Goal: Share content: Share content

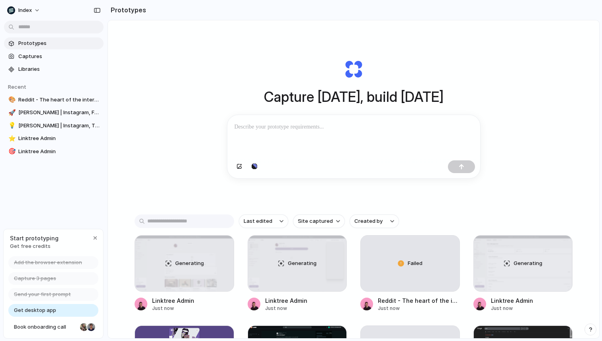
click at [220, 53] on div "Capture today, build tomorrow Clone web app Clone screenshot Start from existin…" at bounding box center [353, 119] width 319 height 178
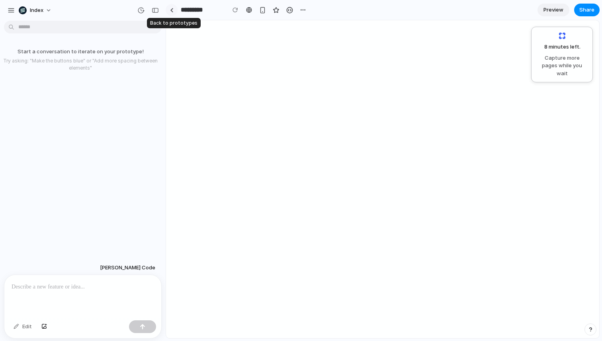
click at [174, 7] on link at bounding box center [172, 10] width 12 height 12
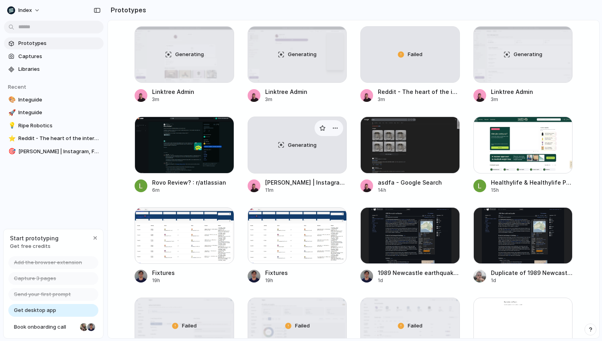
scroll to position [304, 0]
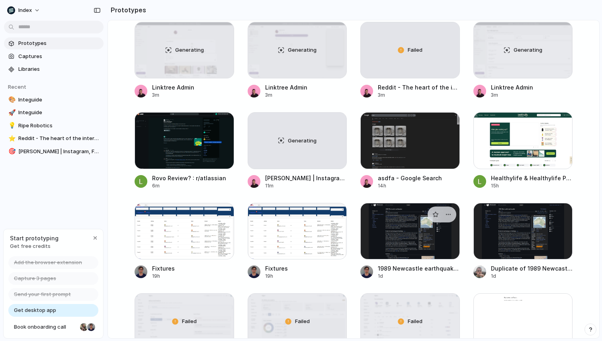
click at [382, 237] on div at bounding box center [410, 231] width 100 height 57
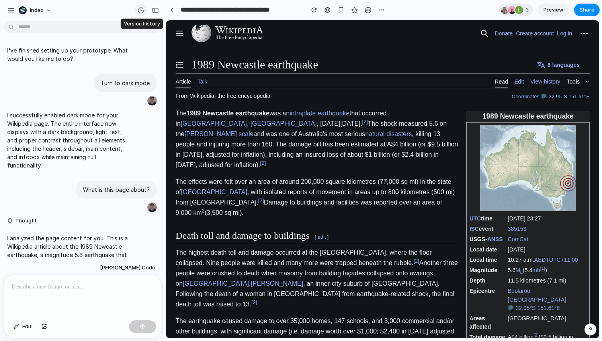
click at [141, 12] on div "button" at bounding box center [140, 10] width 7 height 7
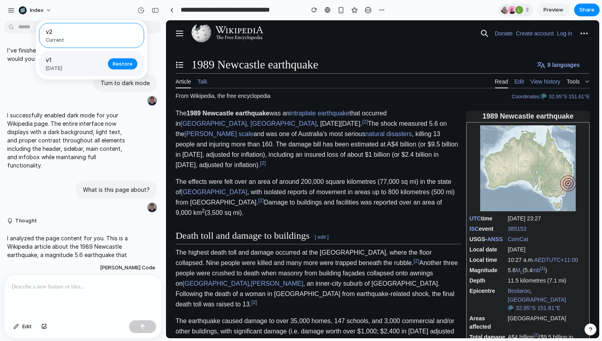
click at [90, 70] on span "1d ago" at bounding box center [74, 68] width 57 height 7
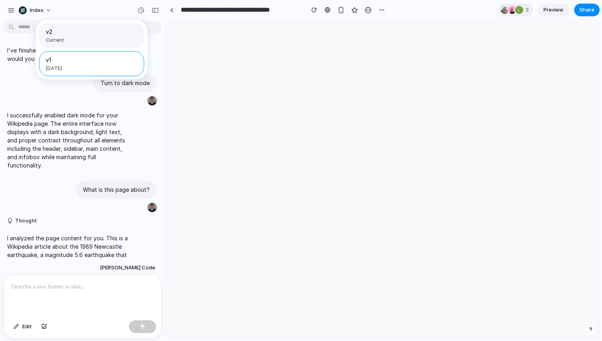
click at [78, 39] on span "Current" at bounding box center [89, 40] width 87 height 7
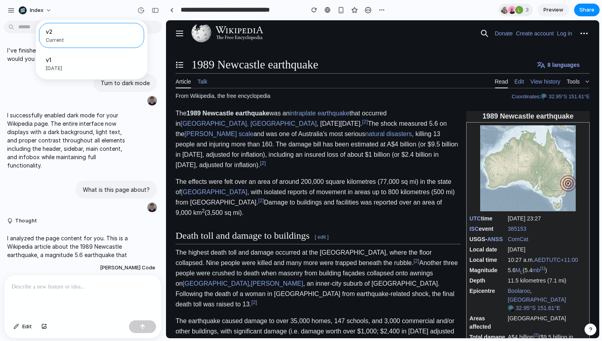
click at [56, 118] on div "v2 Current v1 1d ago Restore" at bounding box center [301, 170] width 602 height 341
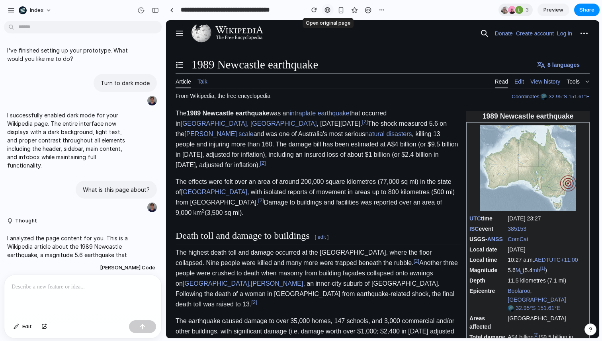
click at [326, 10] on div at bounding box center [328, 10] width 6 height 6
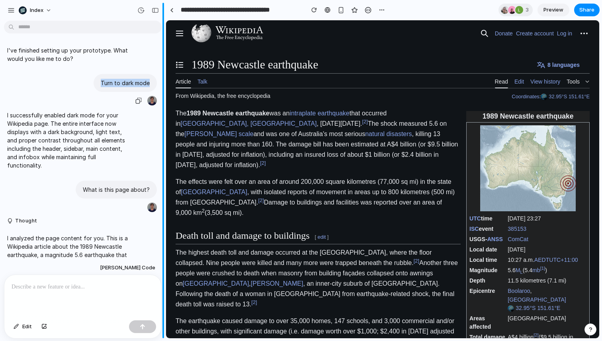
drag, startPoint x: 100, startPoint y: 81, endPoint x: 164, endPoint y: 90, distance: 64.7
click at [164, 90] on div "Index I've finished setting up your prototype. What would you like me to do? Tu…" at bounding box center [83, 170] width 166 height 341
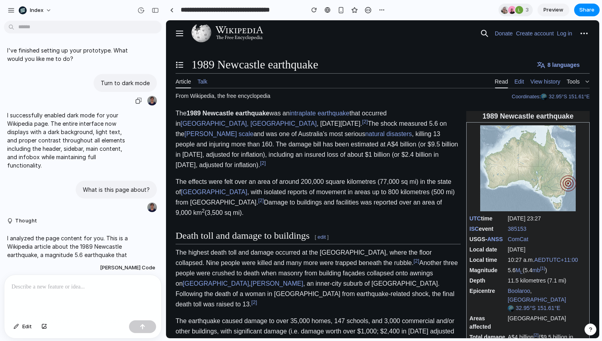
click at [90, 86] on div "Turn to dark mode" at bounding box center [80, 90] width 153 height 32
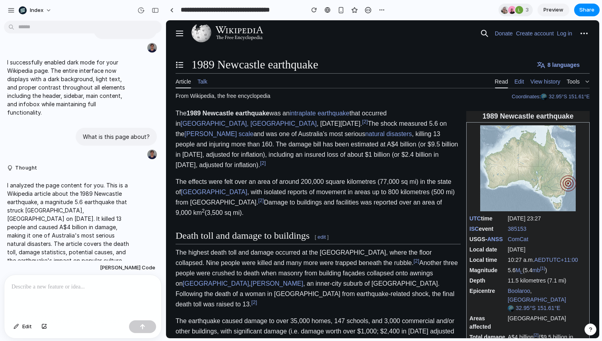
scroll to position [65, 0]
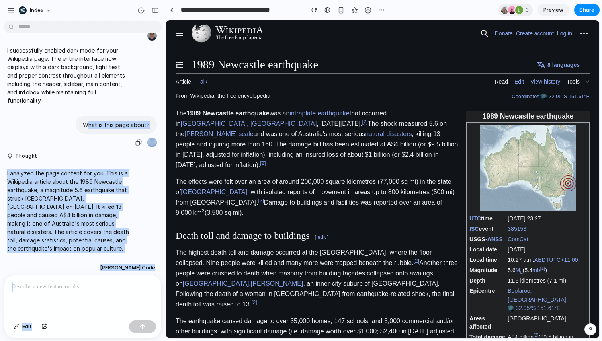
drag, startPoint x: 256, startPoint y: 143, endPoint x: 195, endPoint y: 122, distance: 64.0
click at [98, 121] on p "What is this page about?" at bounding box center [116, 125] width 67 height 8
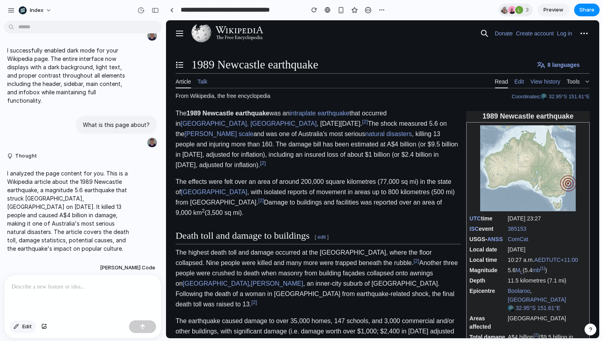
click at [17, 325] on div "button" at bounding box center [17, 327] width 6 height 5
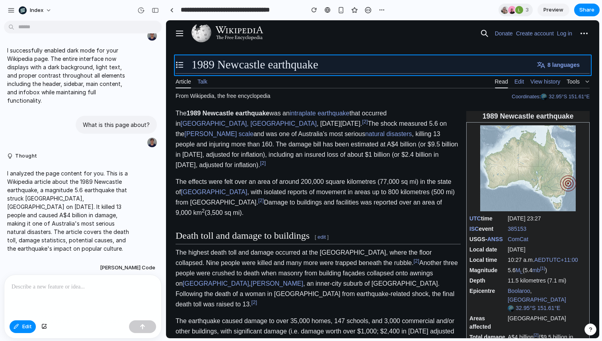
click at [555, 69] on div at bounding box center [382, 180] width 433 height 318
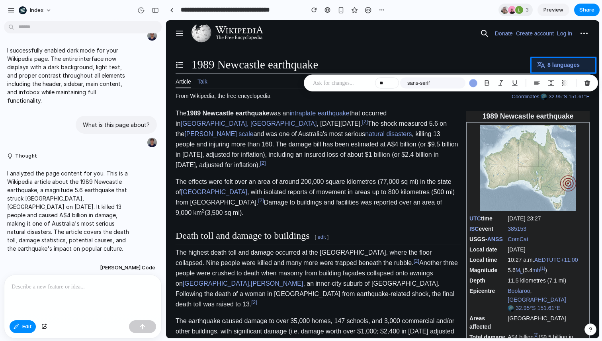
click at [597, 81] on div "** sans-serif" at bounding box center [451, 83] width 294 height 17
click at [591, 81] on button "button" at bounding box center [587, 83] width 13 height 13
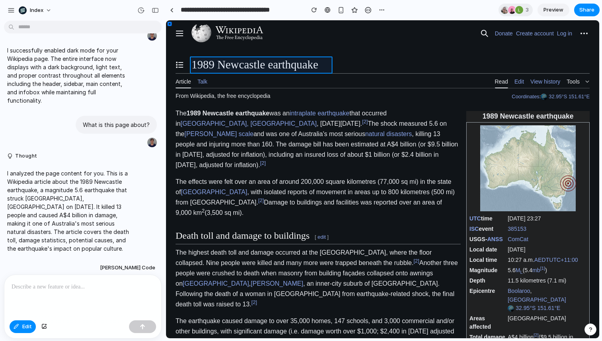
click at [276, 65] on div at bounding box center [382, 180] width 433 height 318
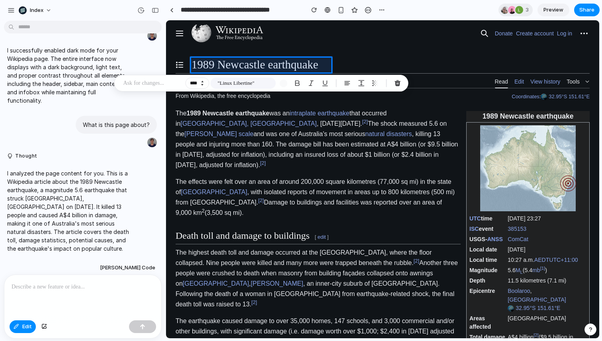
click at [198, 83] on button "Decrement" at bounding box center [202, 85] width 8 height 4
click at [202, 81] on button "Increment" at bounding box center [202, 82] width 8 height 4
type input "****"
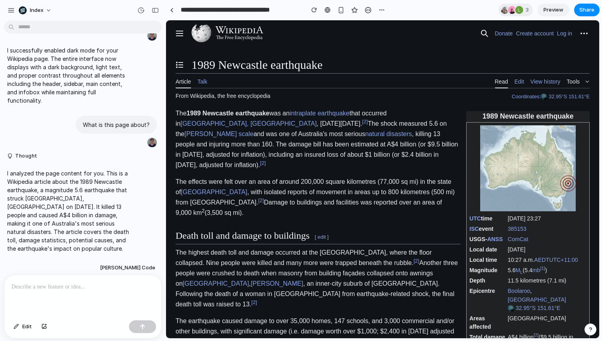
click at [31, 289] on p at bounding box center [83, 287] width 143 height 10
click at [576, 16] on div "3 Preview Share" at bounding box center [549, 10] width 101 height 13
click at [579, 13] on button "Share" at bounding box center [586, 10] width 25 height 13
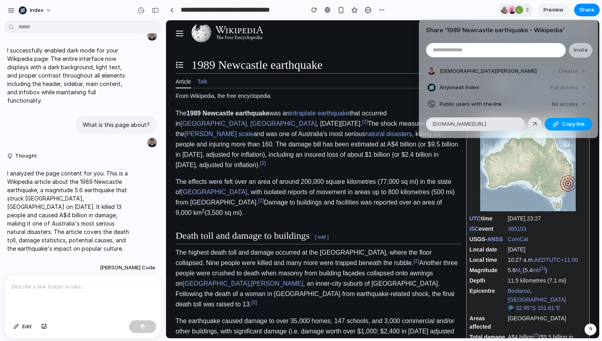
click at [564, 125] on span "Copy link" at bounding box center [573, 124] width 23 height 8
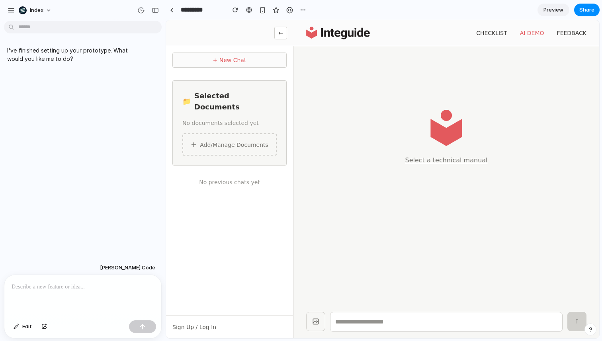
click at [86, 292] on p at bounding box center [83, 287] width 143 height 10
click at [450, 160] on button "Select a technical manual" at bounding box center [446, 161] width 82 height 10
click at [448, 161] on button "Select a technical manual" at bounding box center [446, 161] width 82 height 10
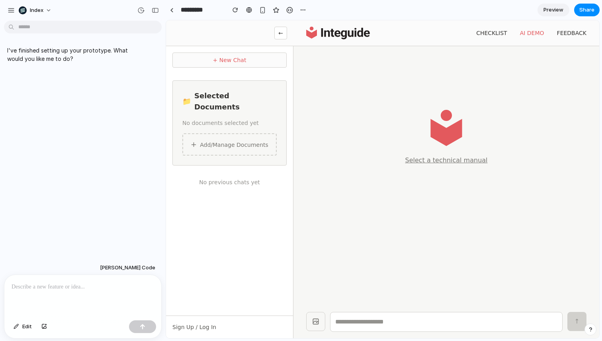
click at [420, 194] on div "Select a technical manual" at bounding box center [446, 140] width 280 height 113
click at [433, 156] on button "Select a technical manual" at bounding box center [446, 161] width 82 height 10
click at [249, 133] on div "+ Add/Manage Documents" at bounding box center [229, 144] width 94 height 22
click at [249, 137] on div "+ Add/Manage Documents" at bounding box center [229, 144] width 94 height 22
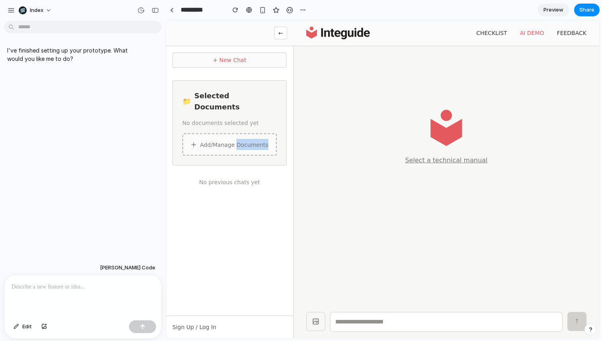
click at [249, 137] on div "+ Add/Manage Documents" at bounding box center [229, 144] width 94 height 22
click at [233, 172] on div "No previous chats yet" at bounding box center [229, 182] width 114 height 21
click at [233, 142] on div "+ Add/Manage Documents" at bounding box center [229, 144] width 94 height 22
click at [236, 64] on button "+ New Chat" at bounding box center [229, 60] width 114 height 15
click at [427, 117] on div "Select a technical manual" at bounding box center [446, 140] width 280 height 113
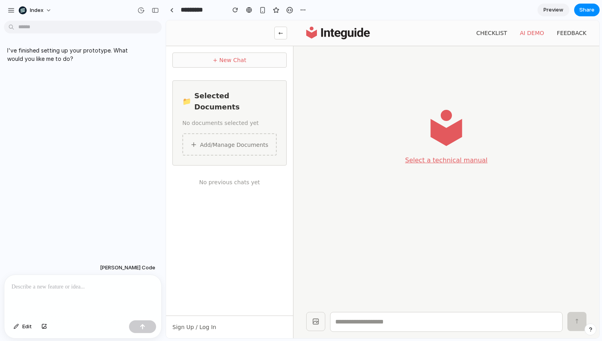
click at [443, 159] on button "Select a technical manual" at bounding box center [446, 161] width 82 height 10
click at [329, 35] on img at bounding box center [338, 33] width 64 height 13
click at [278, 63] on button "+ New Chat" at bounding box center [229, 60] width 114 height 15
click at [258, 133] on div "+ Add/Manage Documents" at bounding box center [229, 144] width 94 height 22
click at [75, 287] on p at bounding box center [83, 287] width 143 height 10
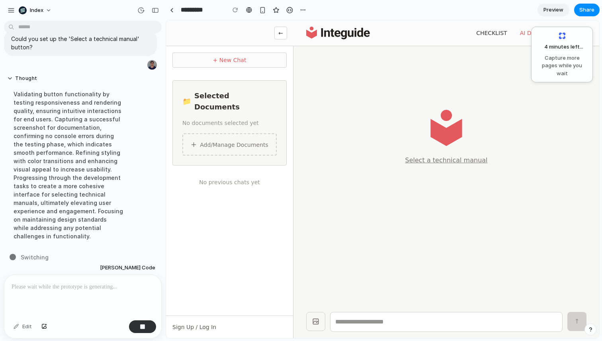
scroll to position [47, 0]
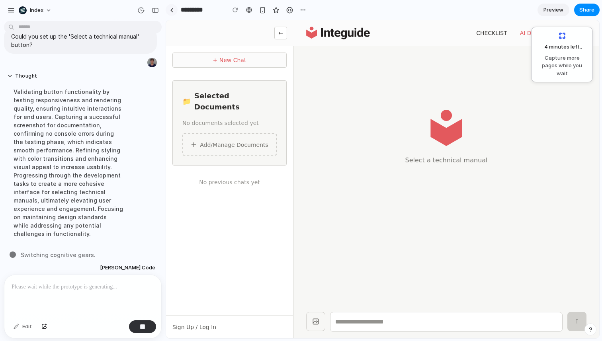
click at [175, 8] on link at bounding box center [172, 10] width 12 height 12
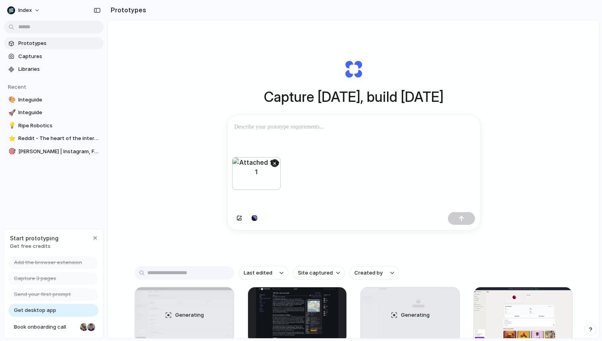
click at [280, 125] on p at bounding box center [354, 127] width 239 height 10
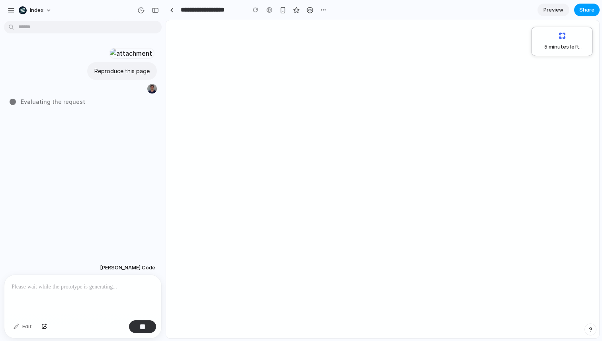
click at [579, 6] on button "Share" at bounding box center [586, 10] width 25 height 13
click at [404, 72] on div "Share ' Website Recreation ' Invite Christian Iacullo Creator Anyone at Index F…" at bounding box center [301, 170] width 602 height 341
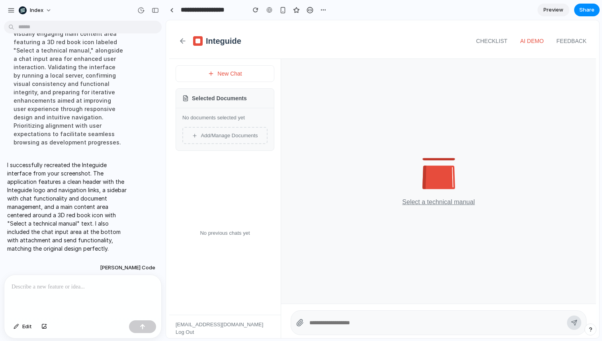
click at [439, 201] on div "Select a technical manual" at bounding box center [438, 202] width 72 height 7
click at [435, 203] on div "Select a technical manual" at bounding box center [438, 202] width 72 height 7
click at [251, 176] on div "No previous chats yet" at bounding box center [225, 233] width 112 height 164
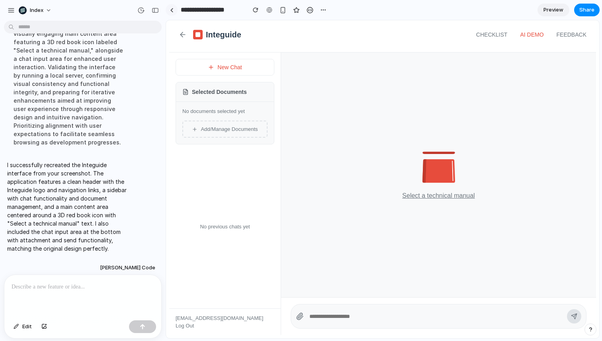
click at [171, 12] on div at bounding box center [172, 10] width 4 height 4
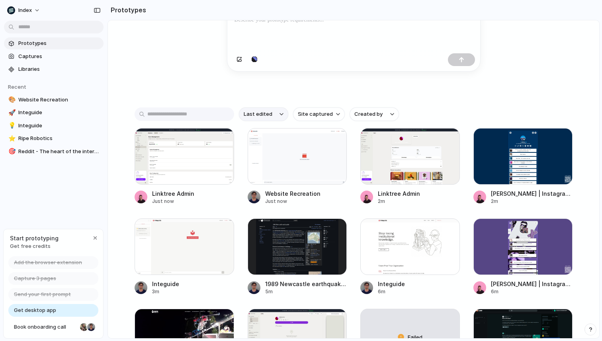
scroll to position [106, 0]
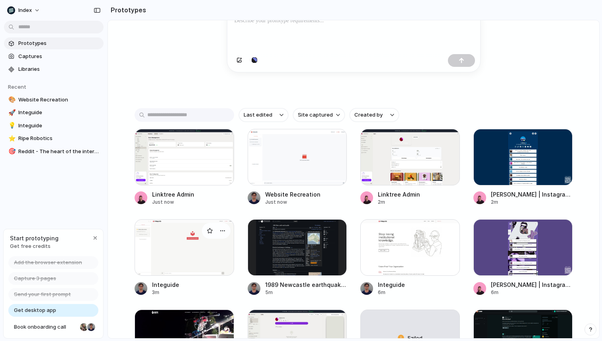
click at [189, 234] on div at bounding box center [185, 247] width 100 height 57
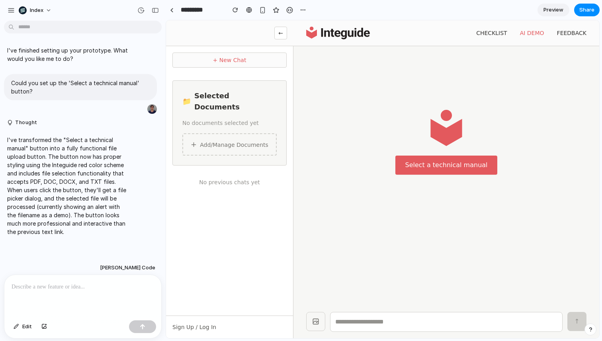
click at [464, 168] on button "Select a technical manual" at bounding box center [447, 165] width 102 height 19
click at [444, 165] on button "Select a technical manual" at bounding box center [447, 165] width 102 height 19
click at [456, 170] on button "Select a technical manual" at bounding box center [447, 165] width 102 height 19
click at [360, 142] on div "Select a technical manual" at bounding box center [446, 145] width 280 height 122
